Goal: Task Accomplishment & Management: Use online tool/utility

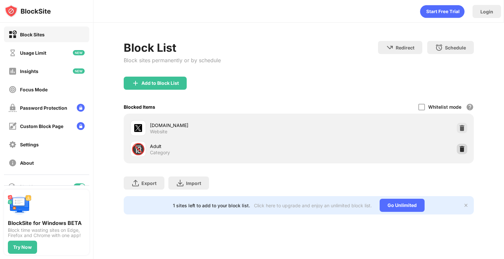
click at [458, 147] on div at bounding box center [462, 149] width 10 height 10
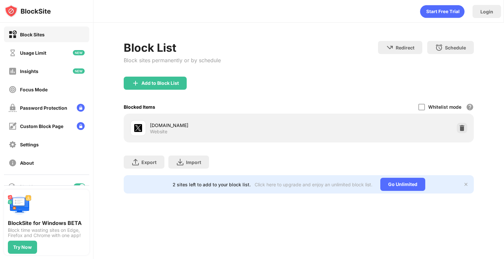
click at [287, 57] on div "Block List Block sites permanently or by schedule Redirect Choose a site to be …" at bounding box center [299, 59] width 350 height 36
click at [176, 86] on div "Add to Block List" at bounding box center [155, 83] width 63 height 13
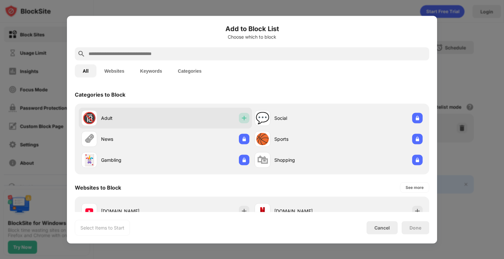
click at [239, 117] on div at bounding box center [244, 118] width 10 height 10
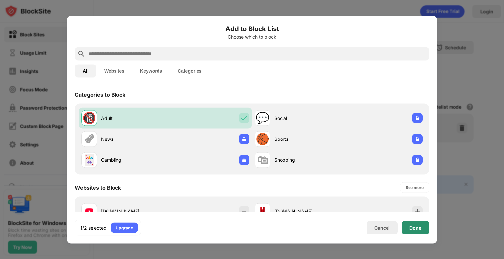
click at [415, 229] on div "Done" at bounding box center [415, 227] width 12 height 5
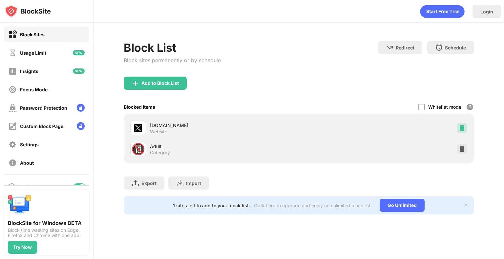
click at [461, 130] on img at bounding box center [462, 128] width 7 height 7
